Goal: Consume media (video, audio)

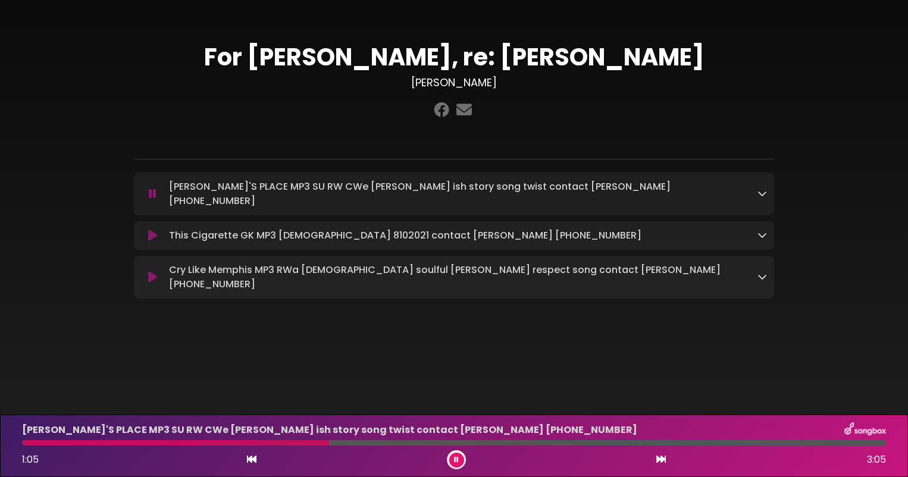
click at [152, 230] on icon at bounding box center [152, 236] width 9 height 12
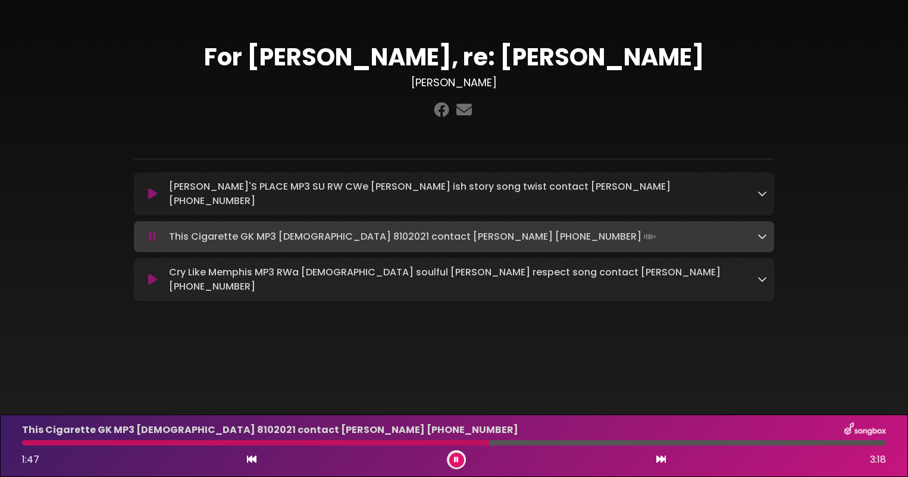
click at [151, 274] on icon at bounding box center [152, 280] width 9 height 12
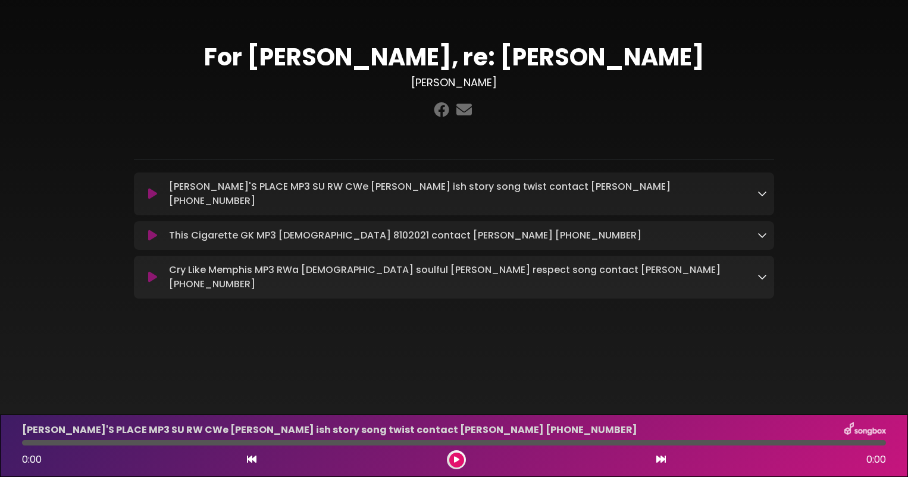
click at [148, 191] on icon at bounding box center [152, 194] width 9 height 12
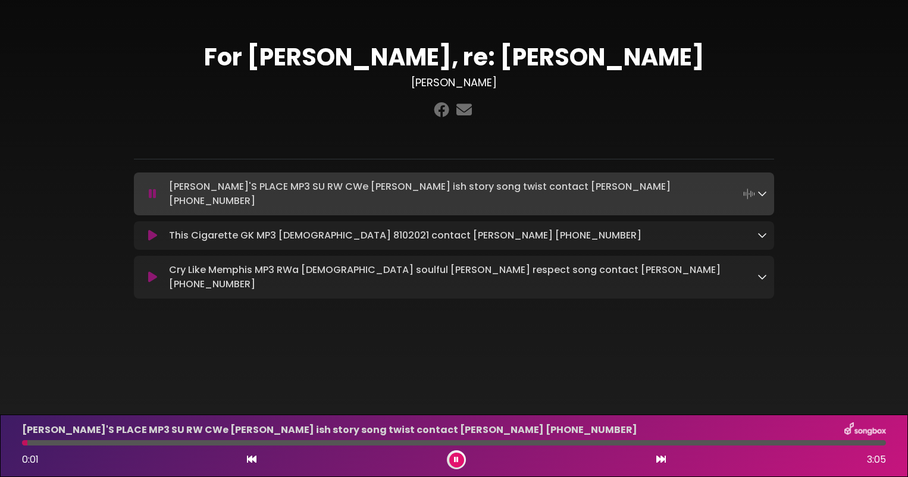
click at [100, 444] on div at bounding box center [454, 443] width 864 height 5
click at [184, 442] on div at bounding box center [454, 443] width 864 height 5
click at [249, 442] on div at bounding box center [454, 443] width 864 height 5
click at [369, 445] on div at bounding box center [454, 443] width 864 height 5
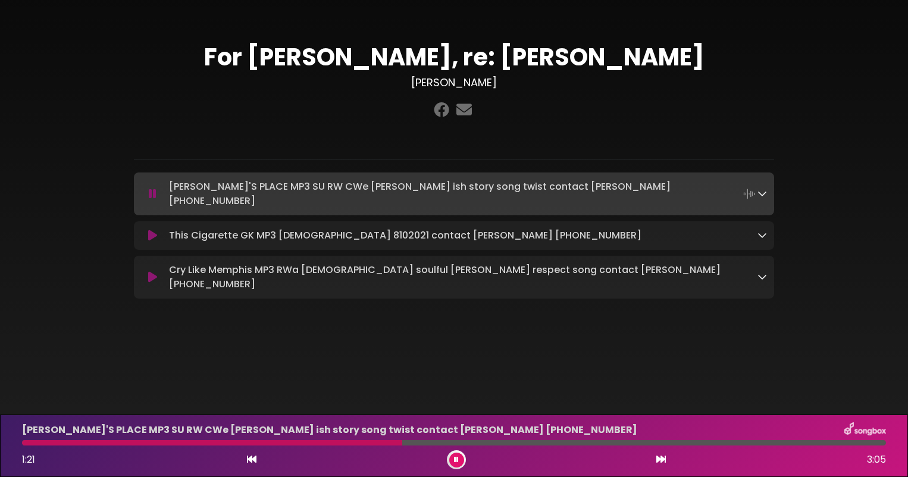
click at [441, 445] on div at bounding box center [454, 443] width 864 height 5
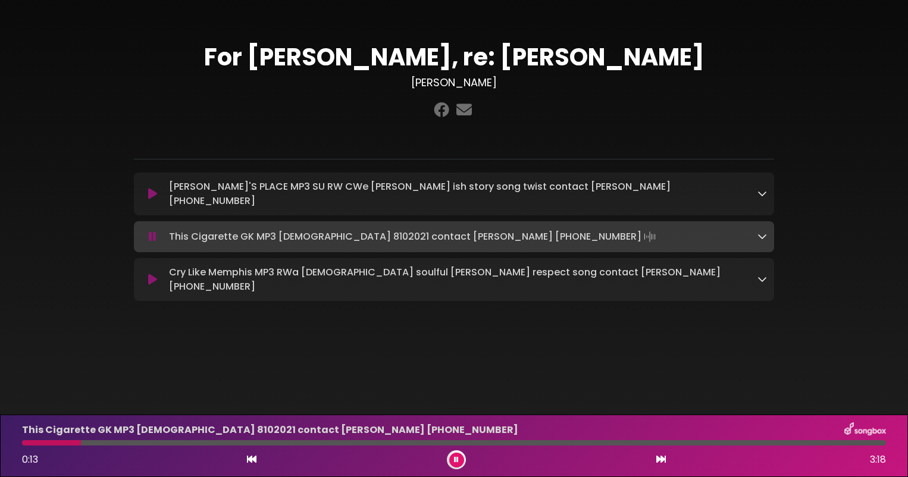
click at [153, 231] on icon at bounding box center [153, 237] width 8 height 12
